Goal: Task Accomplishment & Management: Manage account settings

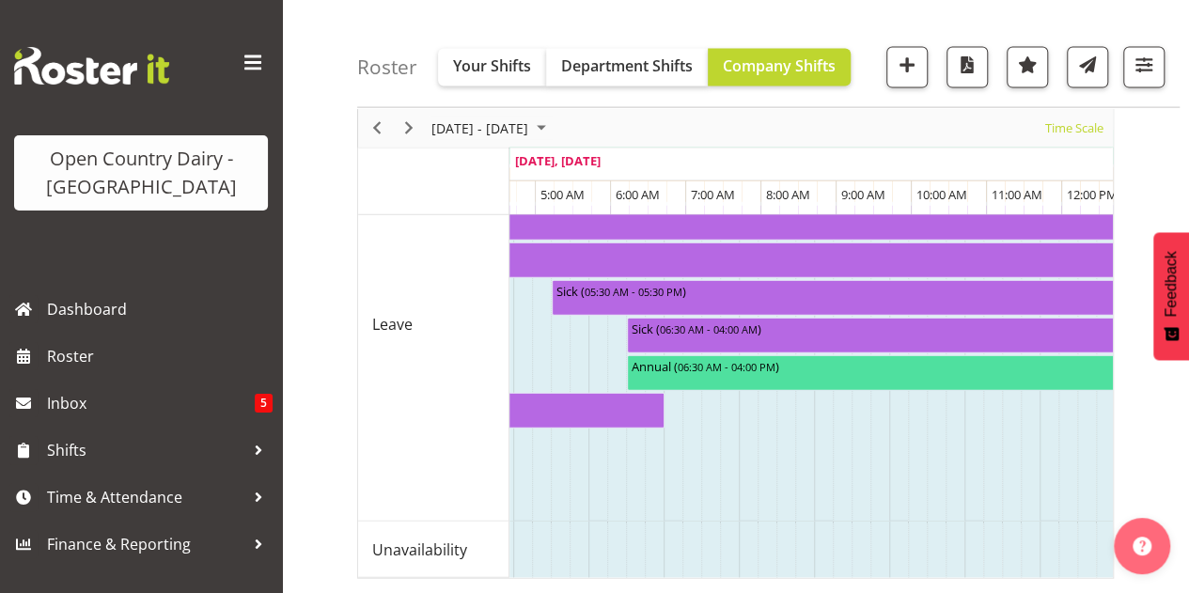
scroll to position [0, 9417]
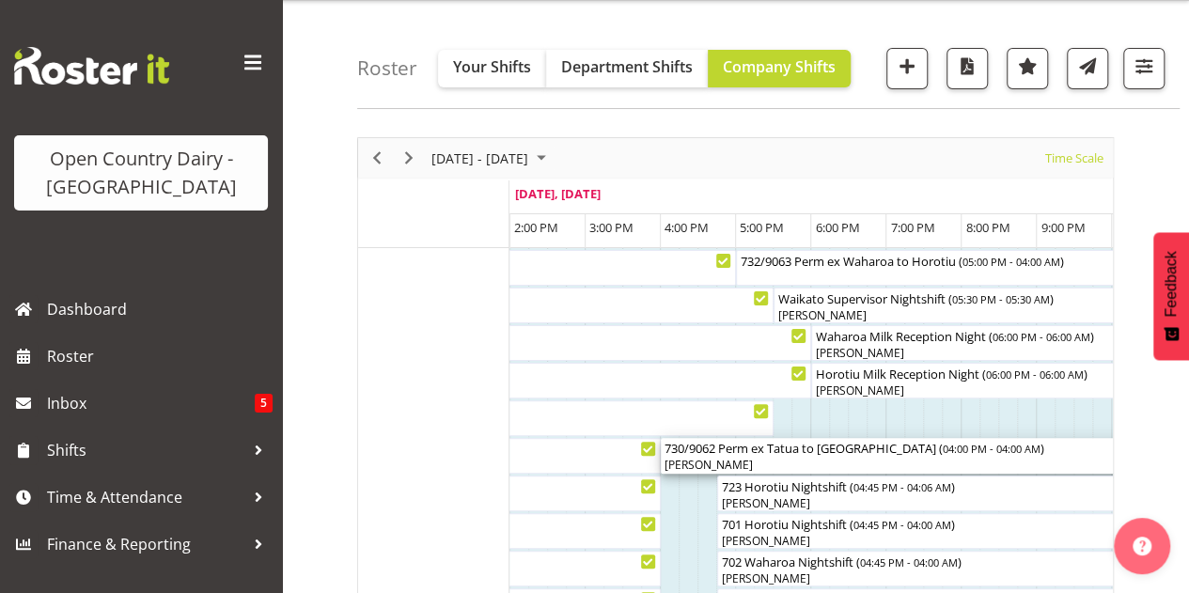
click at [997, 444] on div "730/9062 Perm ex Tatua to [GEOGRAPHIC_DATA] ( 04:00 PM - 04:00 AM )" at bounding box center [1111, 447] width 895 height 19
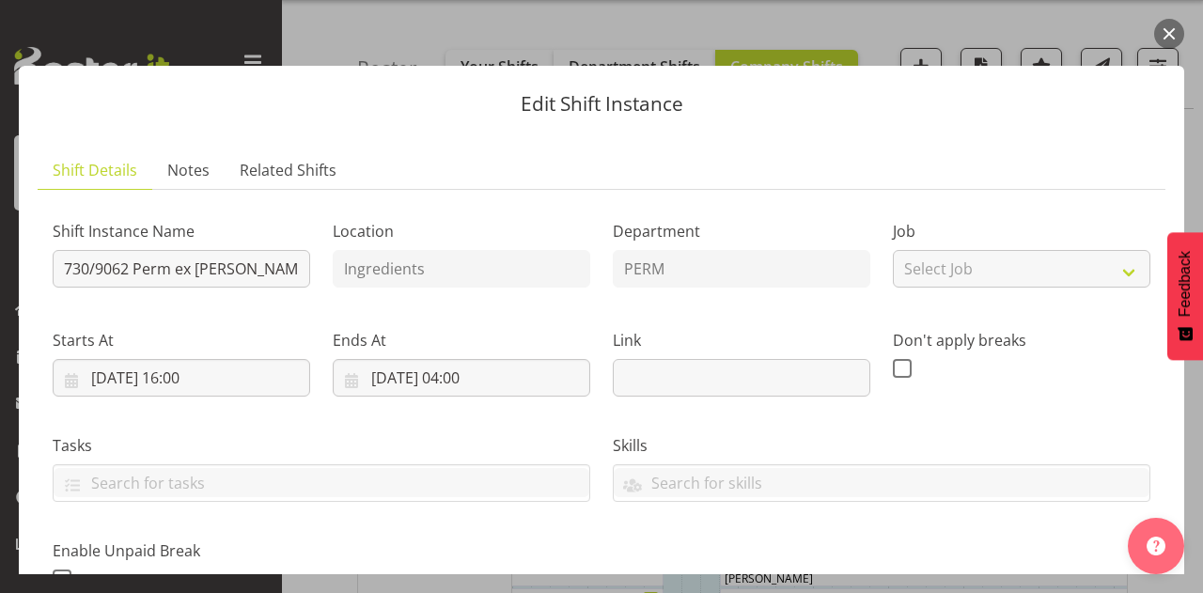
click at [1167, 30] on button "button" at bounding box center [1169, 34] width 30 height 30
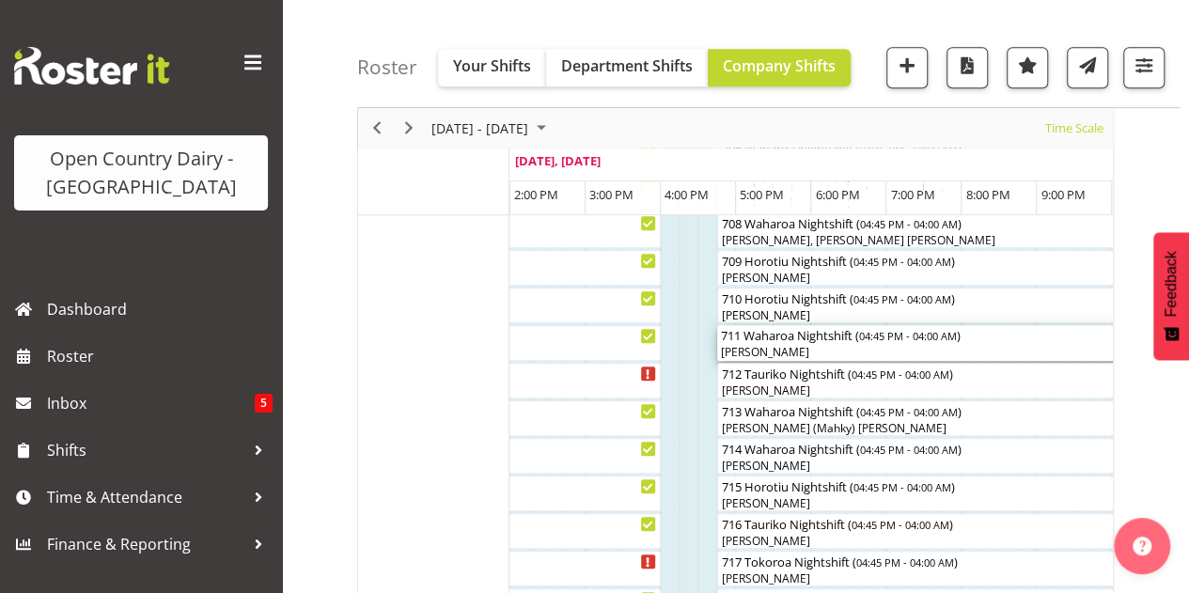
click at [827, 347] on div "[PERSON_NAME]" at bounding box center [1140, 352] width 838 height 17
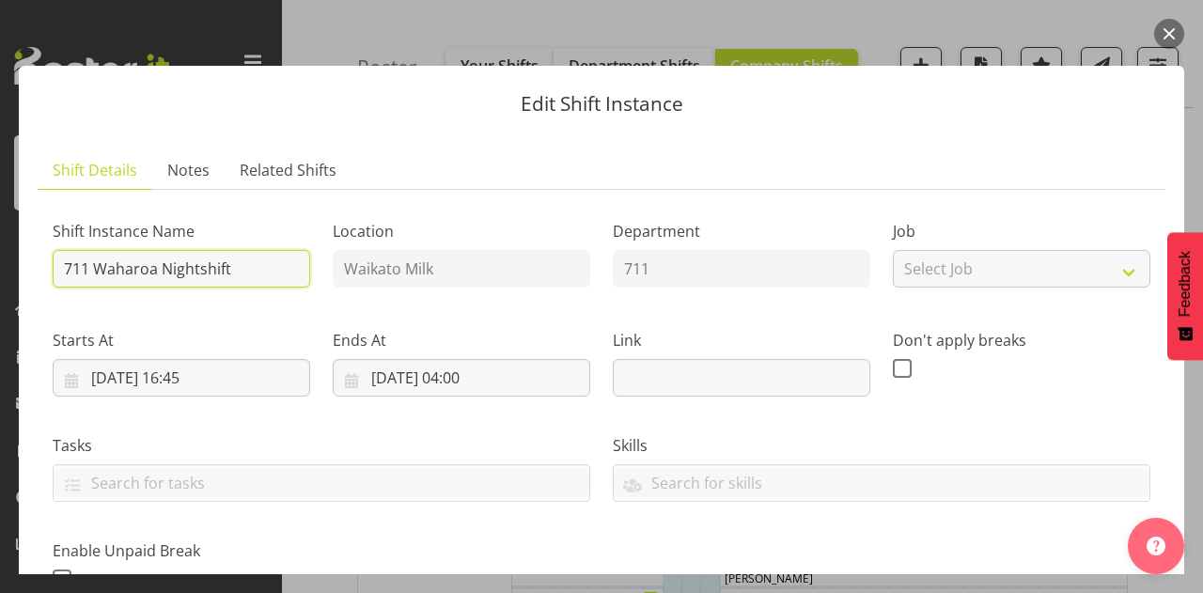
click at [236, 268] on input "711 Waharoa Nightshift" at bounding box center [182, 269] width 258 height 38
type input "711 Empty to Wanganui, Milk load home"
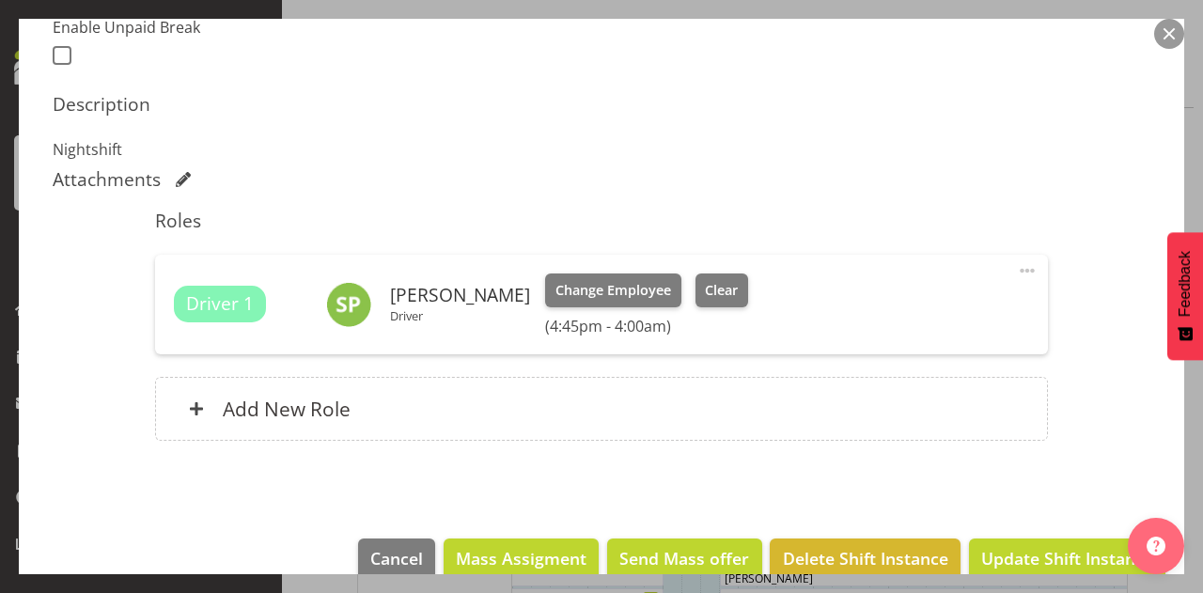
scroll to position [554, 0]
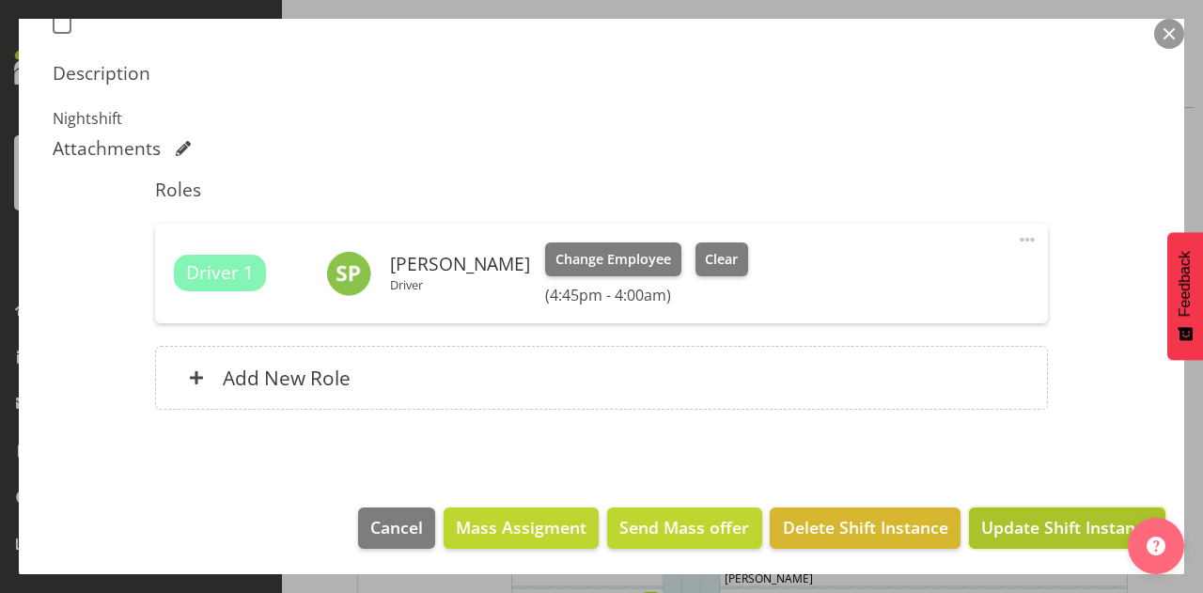
click at [1051, 517] on span "Update Shift Instance" at bounding box center [1067, 527] width 172 height 24
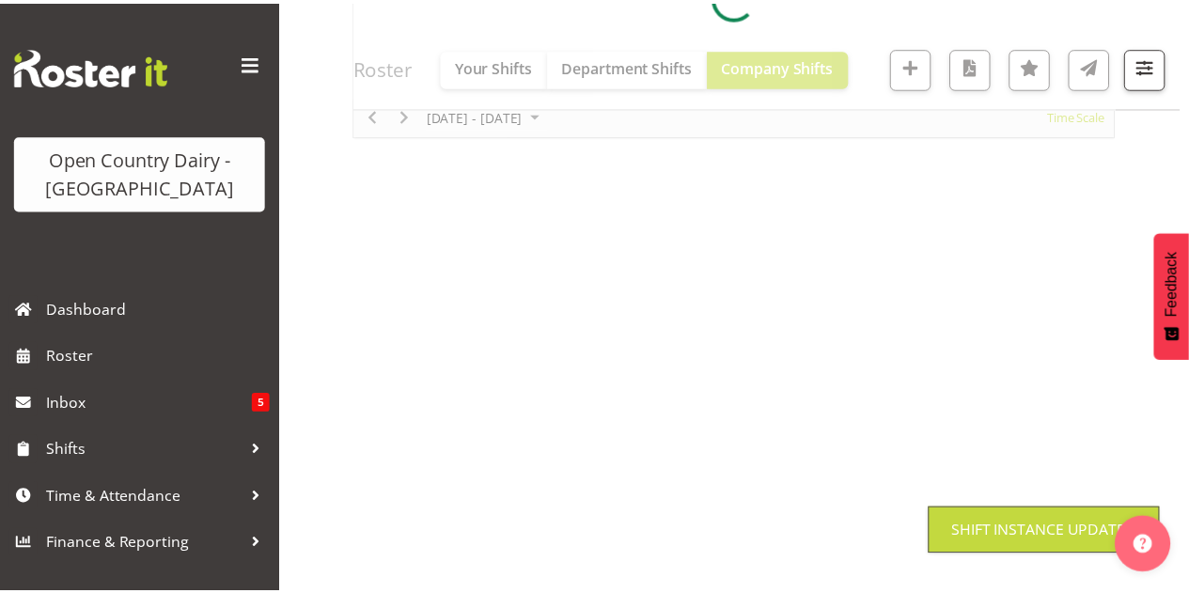
scroll to position [336, 0]
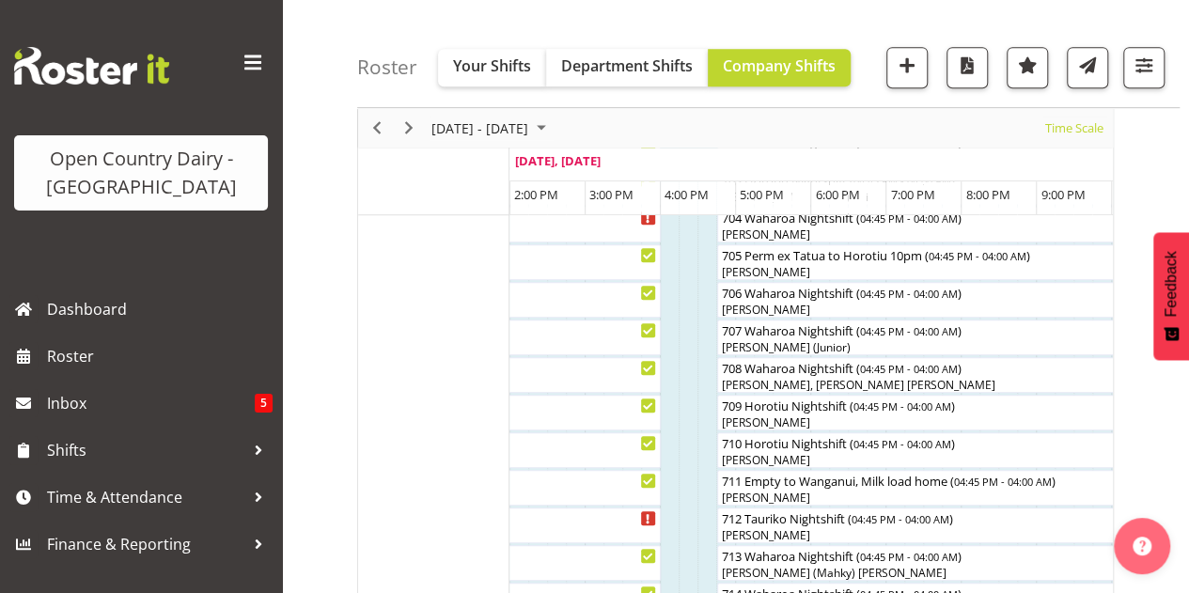
scroll to position [486, 0]
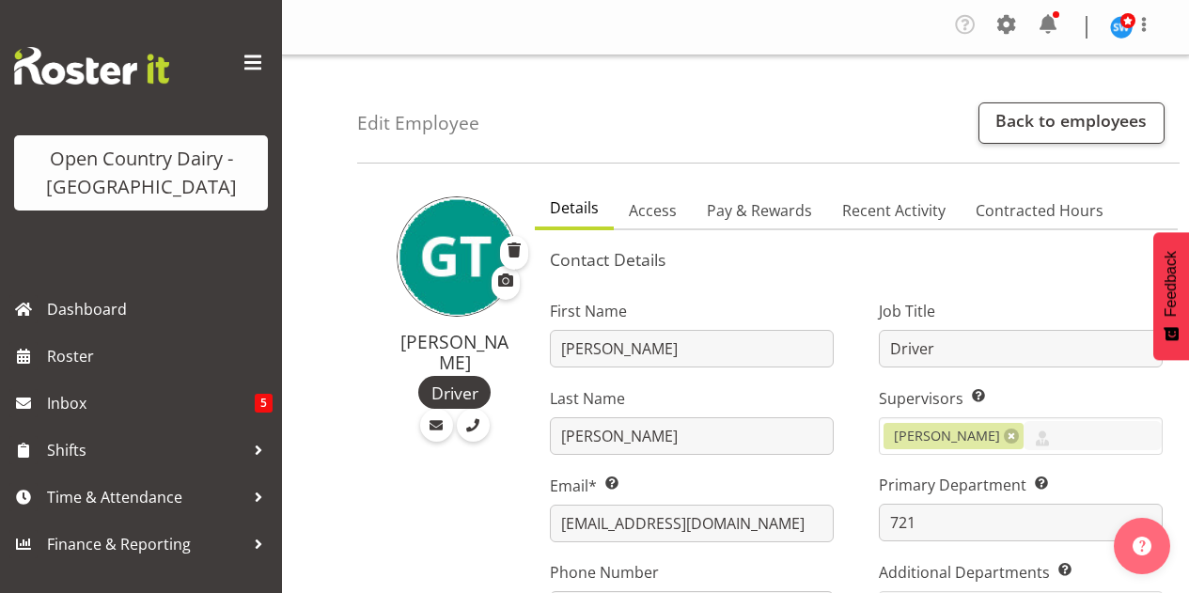
select select "759"
select select "1054"
select select "TimelineWeek"
